Goal: Task Accomplishment & Management: Manage account settings

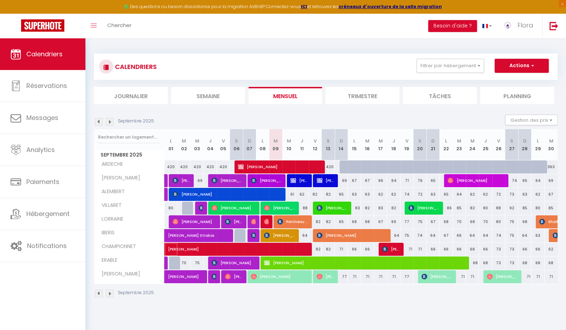
click at [297, 250] on span "[PERSON_NAME]" at bounding box center [257, 245] width 178 height 13
select select "OK"
select select "0"
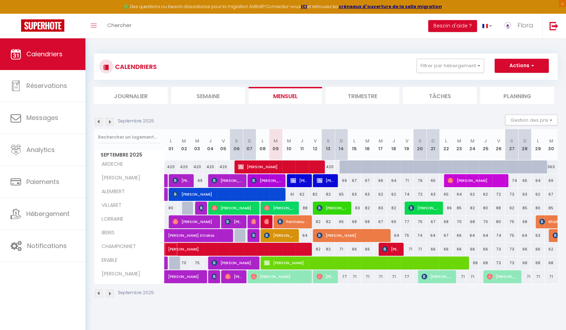
select select "1"
select select
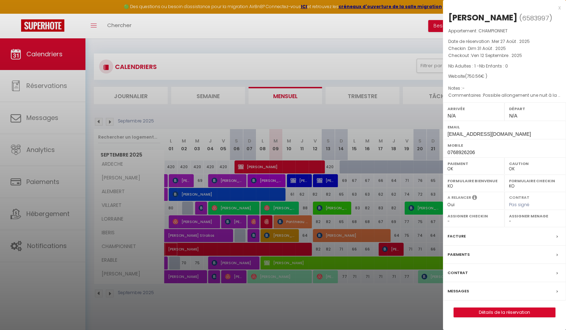
select select "37264"
click at [348, 297] on div at bounding box center [283, 165] width 566 height 330
